Goal: Information Seeking & Learning: Learn about a topic

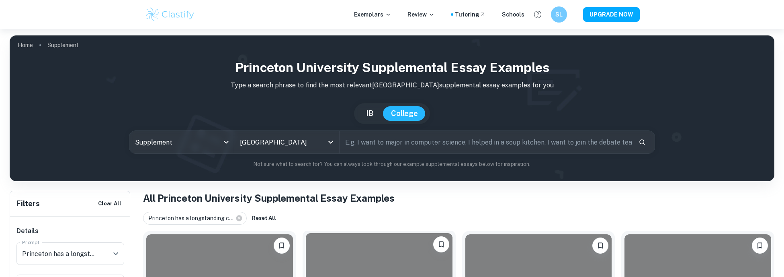
scroll to position [241, 0]
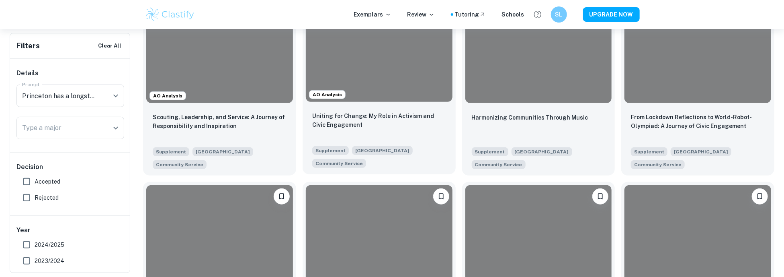
click at [423, 110] on div "Uniting for Change: My Role in Activism and Civic Engagement Supplement Princet…" at bounding box center [379, 139] width 153 height 69
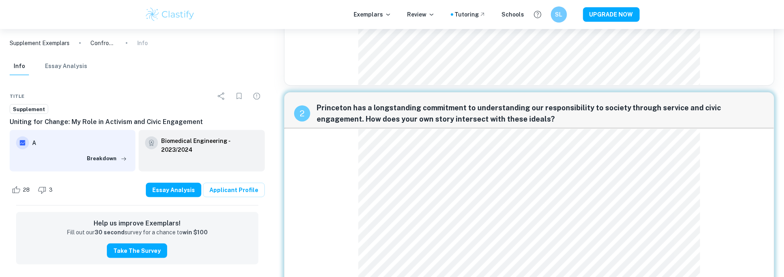
scroll to position [695, 0]
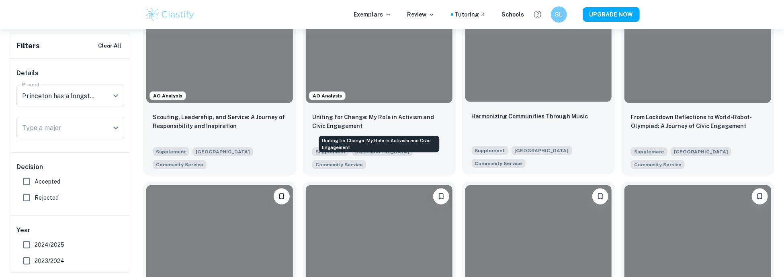
scroll to position [281, 0]
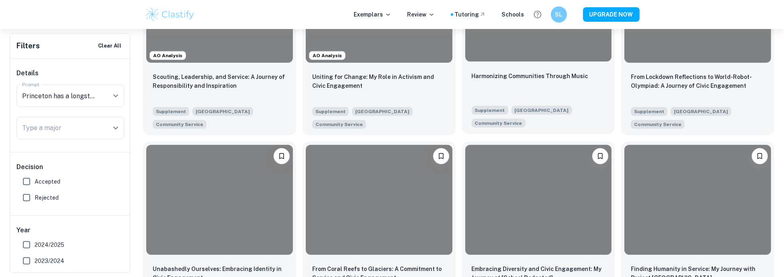
click at [555, 95] on div "Harmonizing Communities Through Music" at bounding box center [539, 84] width 134 height 27
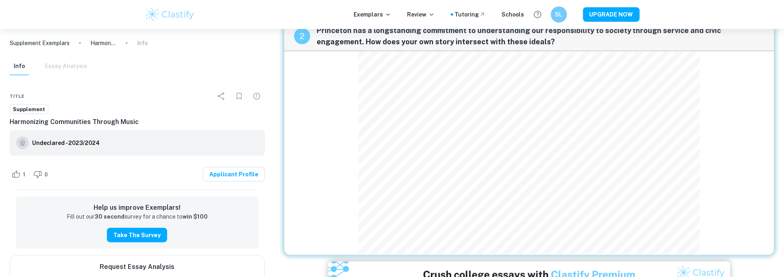
scroll to position [453, 0]
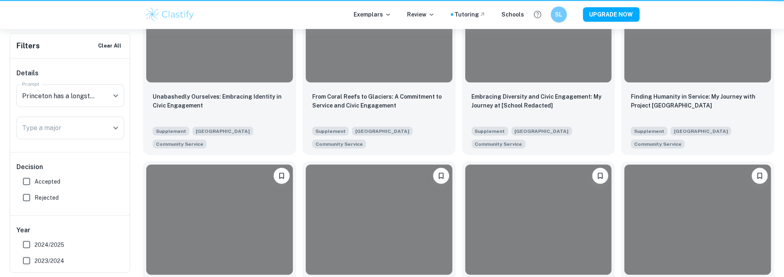
scroll to position [281, 0]
